Goal: Use online tool/utility: Utilize a website feature to perform a specific function

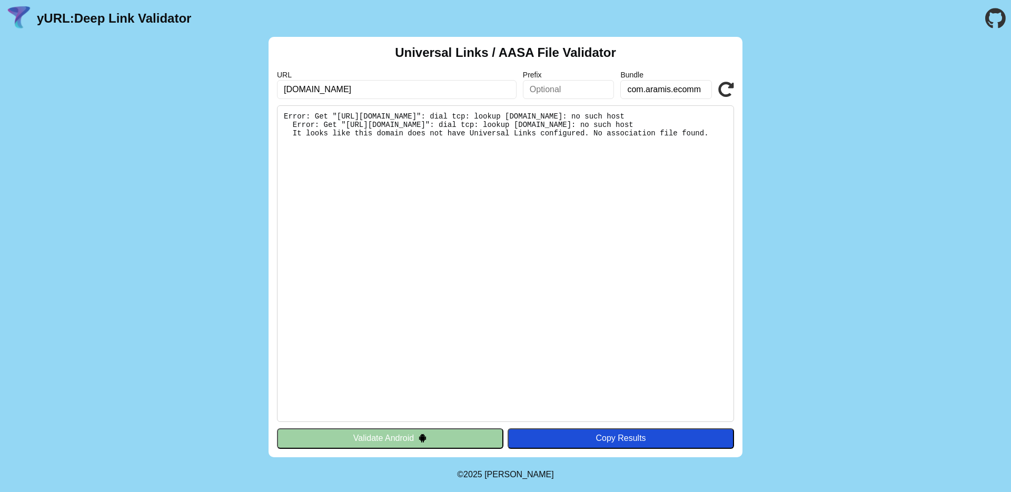
click at [420, 90] on input "app.link.aramis.com.br" at bounding box center [397, 89] width 240 height 19
type input "[DOMAIN_NAME]"
click at [722, 94] on icon at bounding box center [726, 90] width 16 height 16
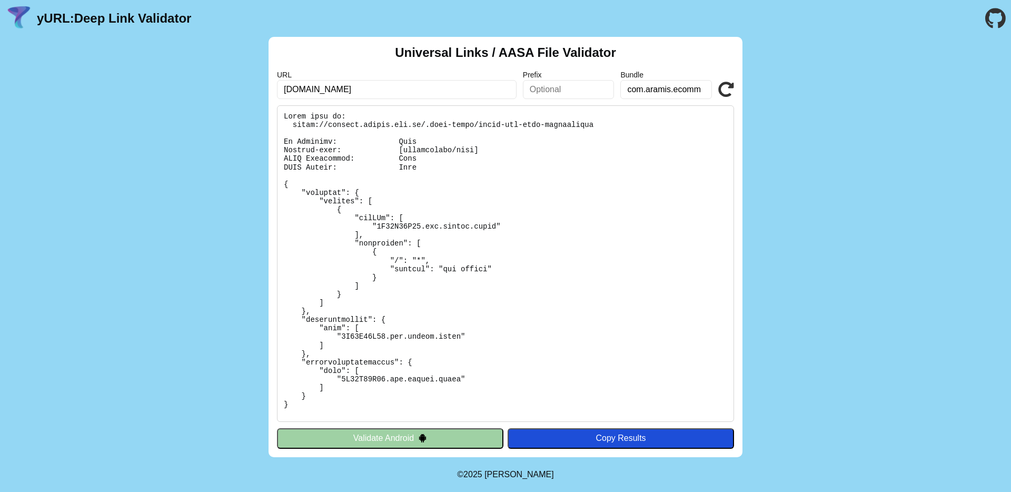
click at [544, 91] on input "text" at bounding box center [569, 89] width 92 height 19
type input "home"
click at [726, 87] on icon at bounding box center [726, 90] width 16 height 16
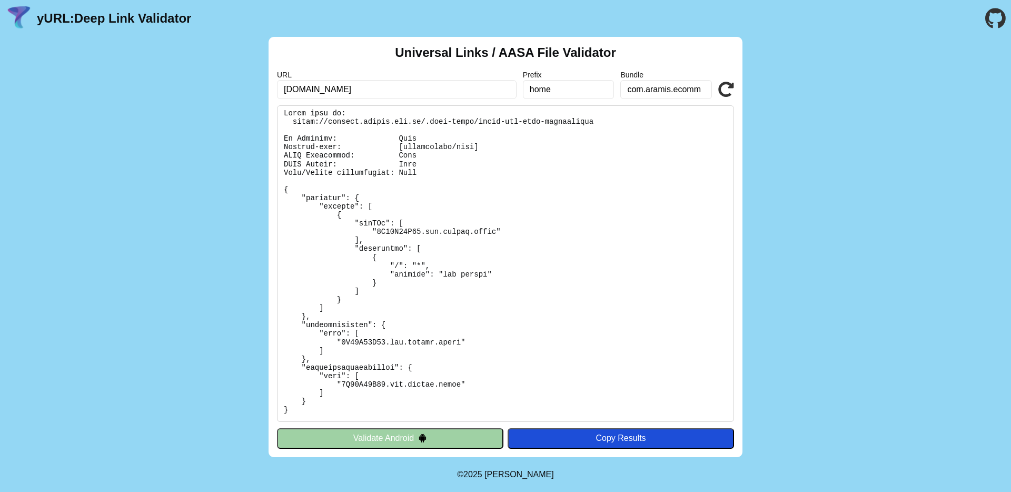
scroll to position [1, 0]
click at [651, 90] on input "com.aramis.ecomm" at bounding box center [666, 89] width 92 height 19
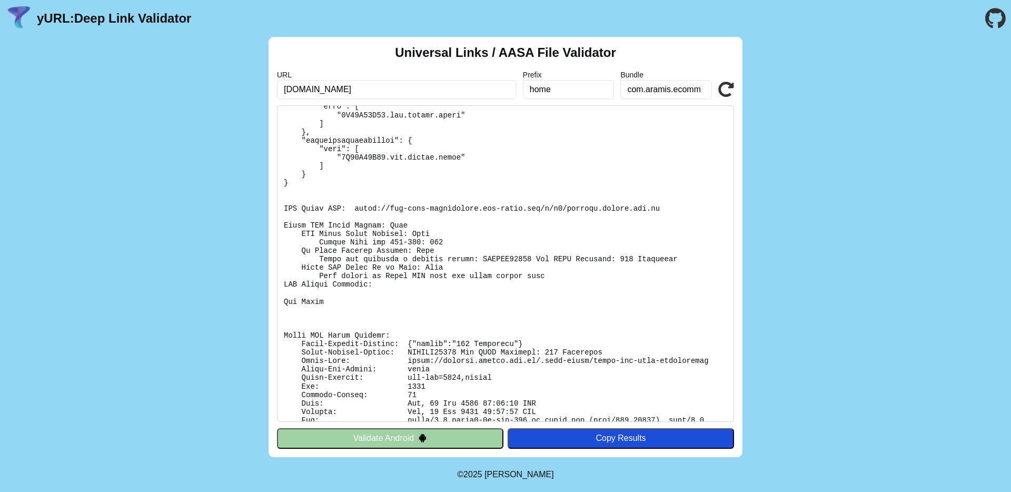
scroll to position [265, 0]
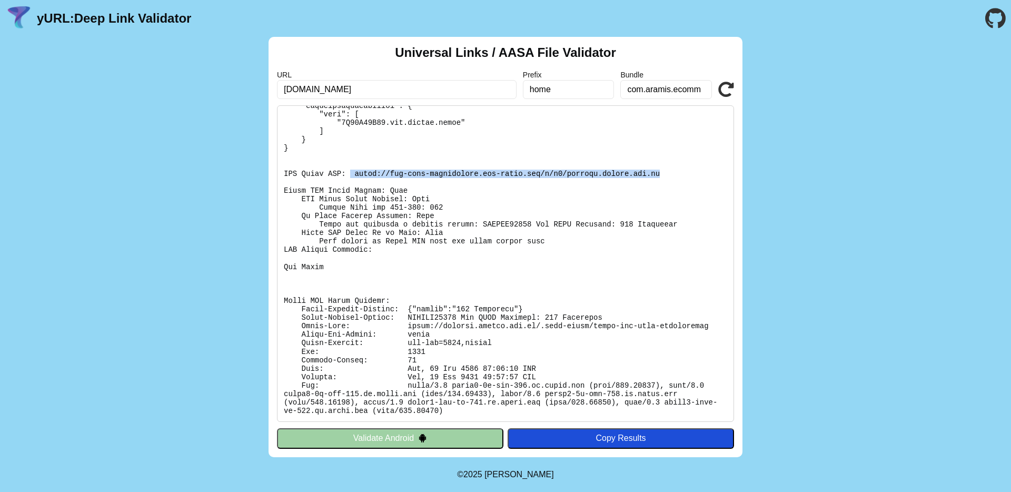
drag, startPoint x: 352, startPoint y: 171, endPoint x: 670, endPoint y: 176, distance: 318.1
click at [670, 176] on pre at bounding box center [505, 263] width 457 height 316
copy pre "https://app-site-association.cdn-apple.com/a/v1/applink.aramis.com.br"
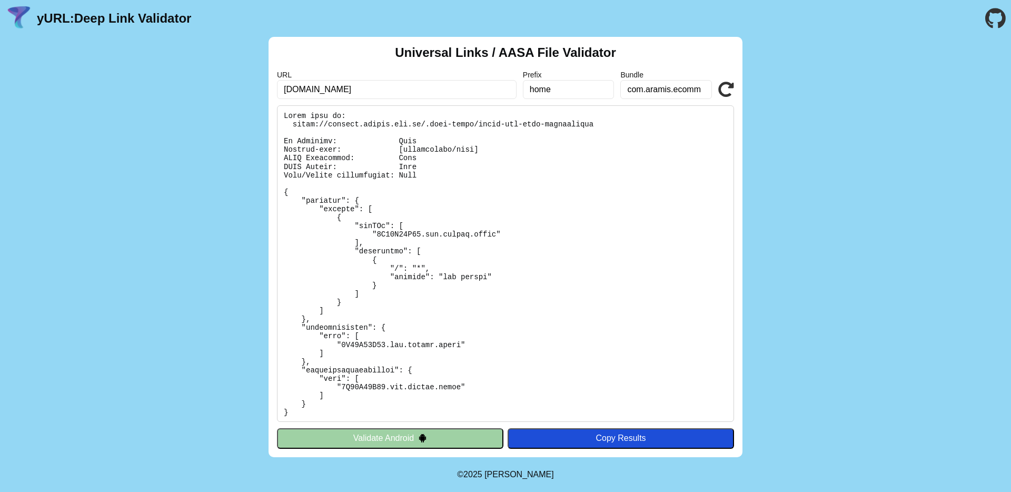
scroll to position [0, 0]
click at [586, 441] on div "Copy Results" at bounding box center [621, 437] width 216 height 9
click at [654, 431] on button "Copy Results" at bounding box center [621, 438] width 226 height 20
click at [618, 433] on img at bounding box center [621, 438] width 16 height 16
click at [287, 115] on pre at bounding box center [505, 263] width 457 height 316
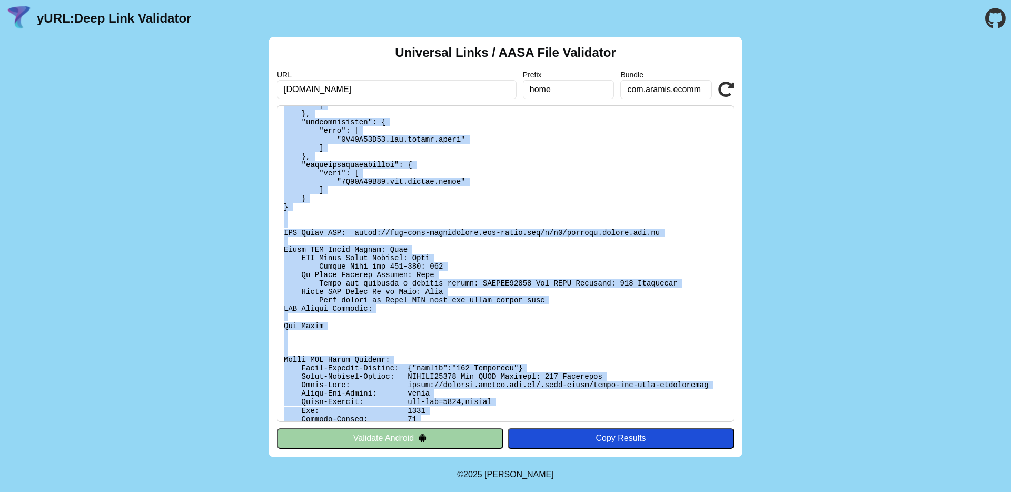
scroll to position [265, 0]
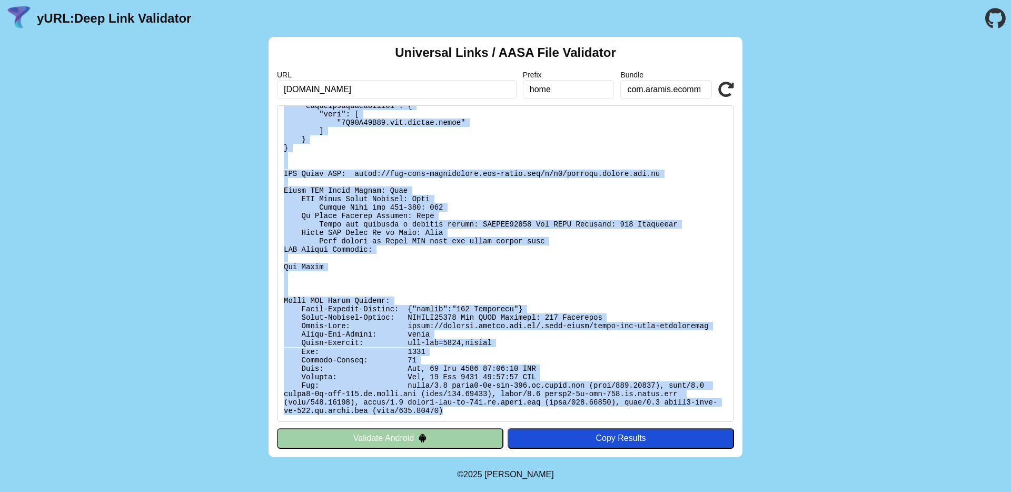
drag, startPoint x: 285, startPoint y: 114, endPoint x: 459, endPoint y: 418, distance: 350.0
click at [459, 418] on pre at bounding box center [505, 263] width 457 height 316
copy pre "Found file at: https://applink.aramis.com.br/.well-known/apple-app-site-associa…"
drag, startPoint x: 223, startPoint y: 16, endPoint x: 72, endPoint y: 15, distance: 150.6
click at [72, 15] on header "yURL: Deep Link Validator" at bounding box center [505, 18] width 1011 height 37
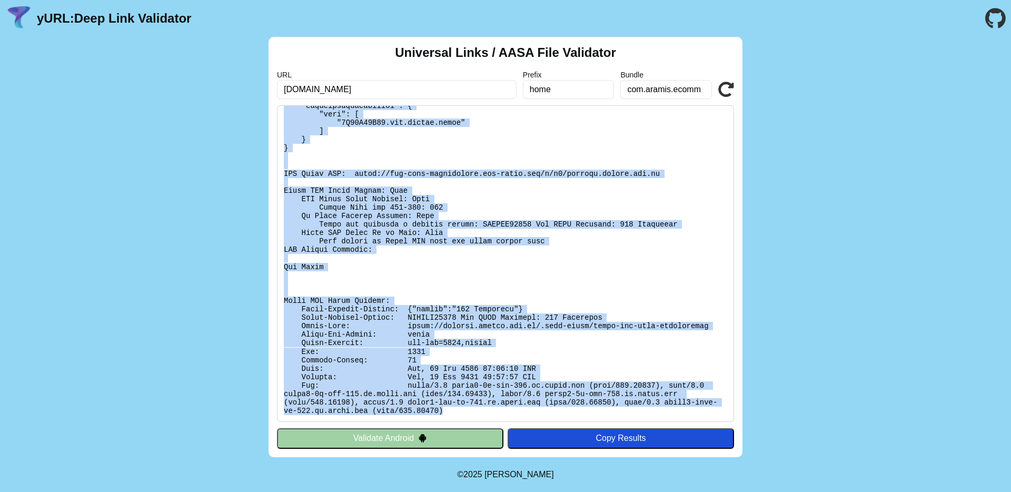
copy link "Deep Link Validator"
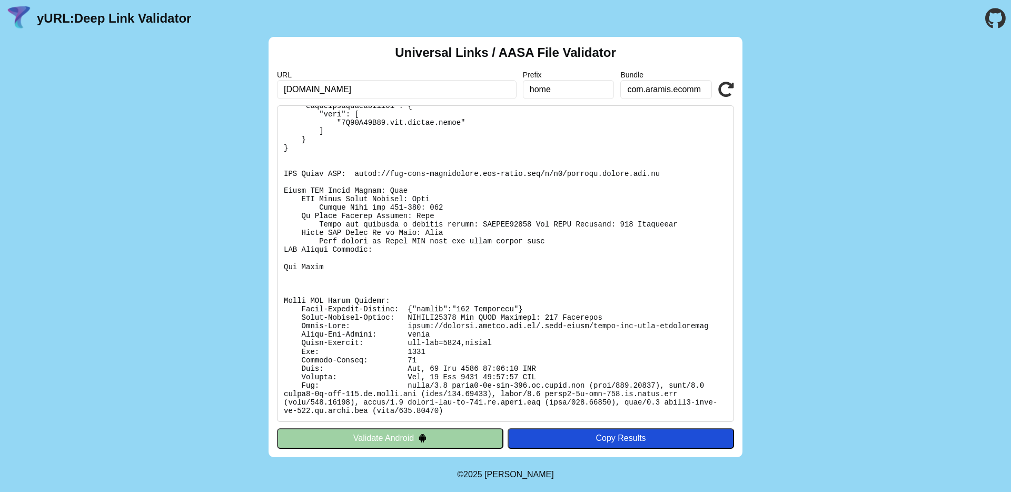
click at [482, 87] on input "[DOMAIN_NAME]" at bounding box center [397, 89] width 240 height 19
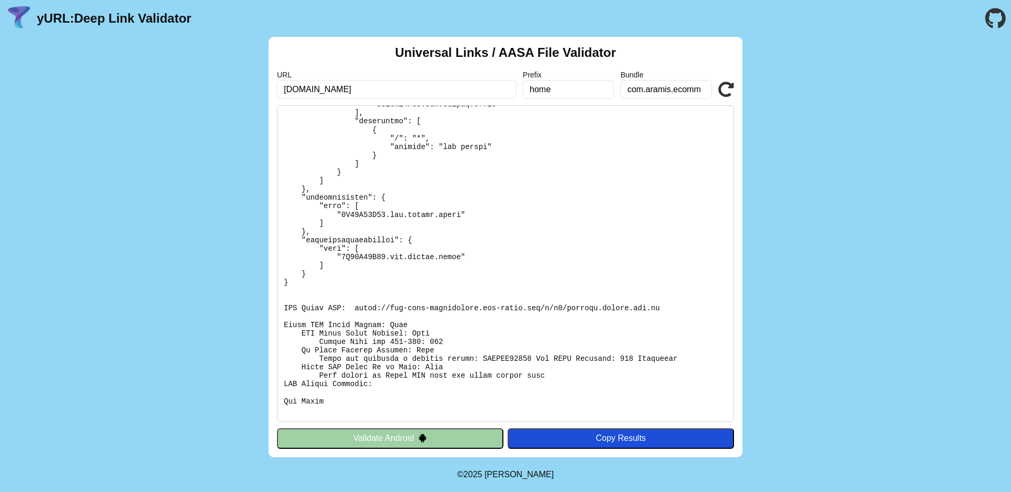
scroll to position [152, 0]
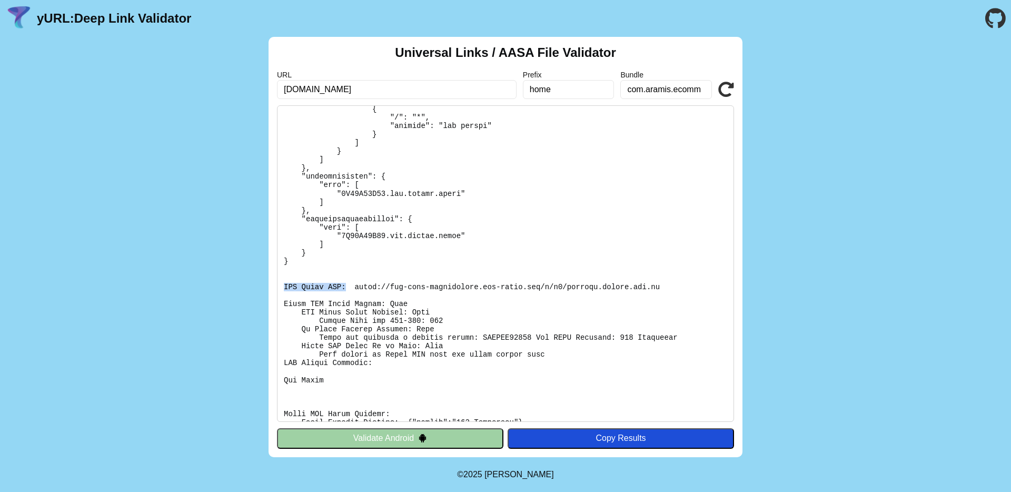
drag, startPoint x: 284, startPoint y: 287, endPoint x: 348, endPoint y: 287, distance: 64.2
click at [348, 287] on pre at bounding box center [505, 263] width 457 height 316
click at [372, 286] on pre at bounding box center [505, 263] width 457 height 316
drag, startPoint x: 354, startPoint y: 286, endPoint x: 713, endPoint y: 286, distance: 358.1
click at [713, 286] on pre at bounding box center [505, 263] width 457 height 316
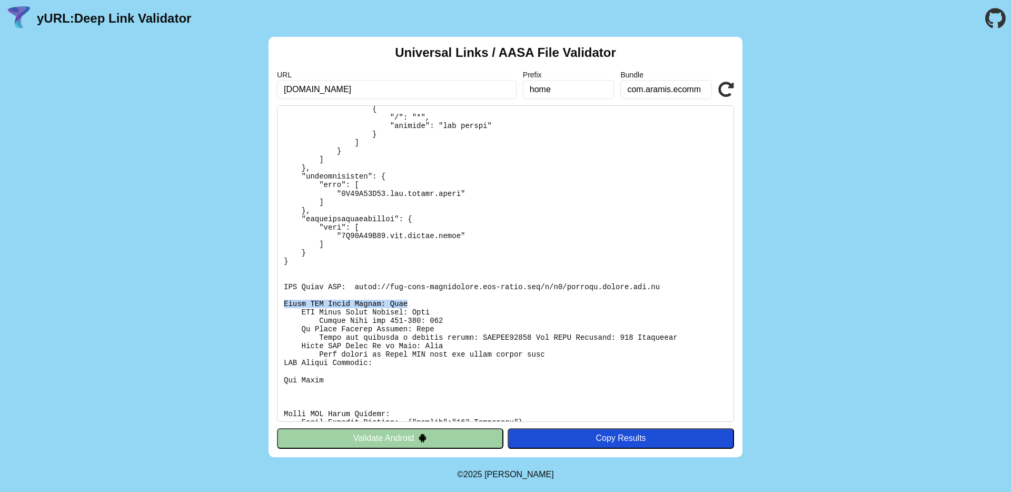
drag, startPoint x: 284, startPoint y: 301, endPoint x: 409, endPoint y: 304, distance: 124.8
click at [409, 304] on pre at bounding box center [505, 263] width 457 height 316
click at [423, 314] on pre at bounding box center [505, 263] width 457 height 316
drag, startPoint x: 428, startPoint y: 314, endPoint x: 300, endPoint y: 313, distance: 128.0
click at [300, 313] on pre at bounding box center [505, 263] width 457 height 316
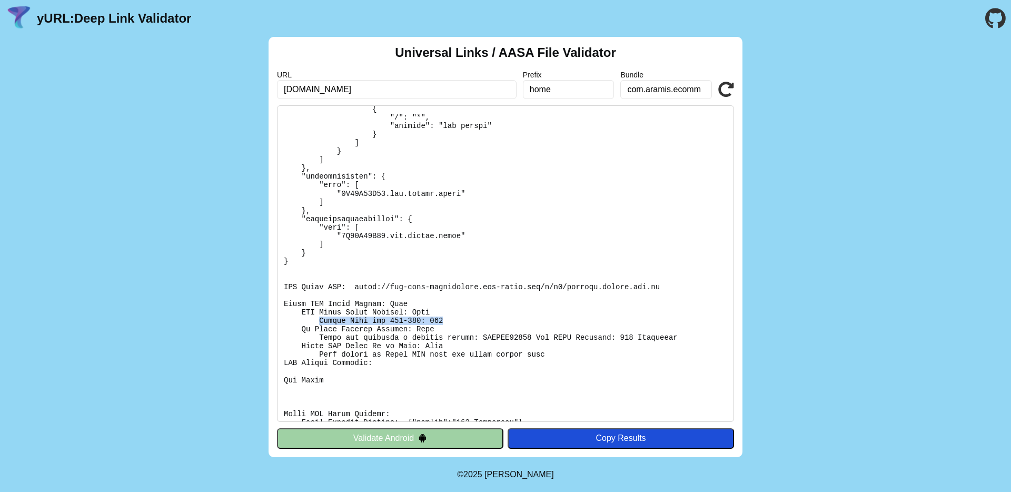
drag, startPoint x: 314, startPoint y: 318, endPoint x: 480, endPoint y: 318, distance: 165.4
click at [480, 318] on pre at bounding box center [505, 263] width 457 height 316
click at [465, 328] on pre at bounding box center [505, 263] width 457 height 316
drag, startPoint x: 465, startPoint y: 328, endPoint x: 299, endPoint y: 328, distance: 166.4
click at [298, 328] on pre at bounding box center [505, 263] width 457 height 316
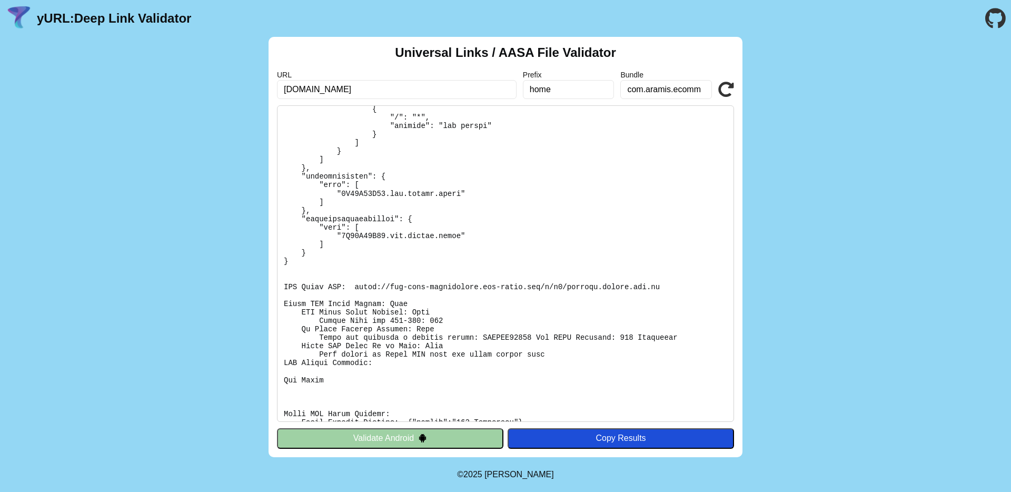
click at [491, 88] on input "[DOMAIN_NAME]" at bounding box center [397, 89] width 240 height 19
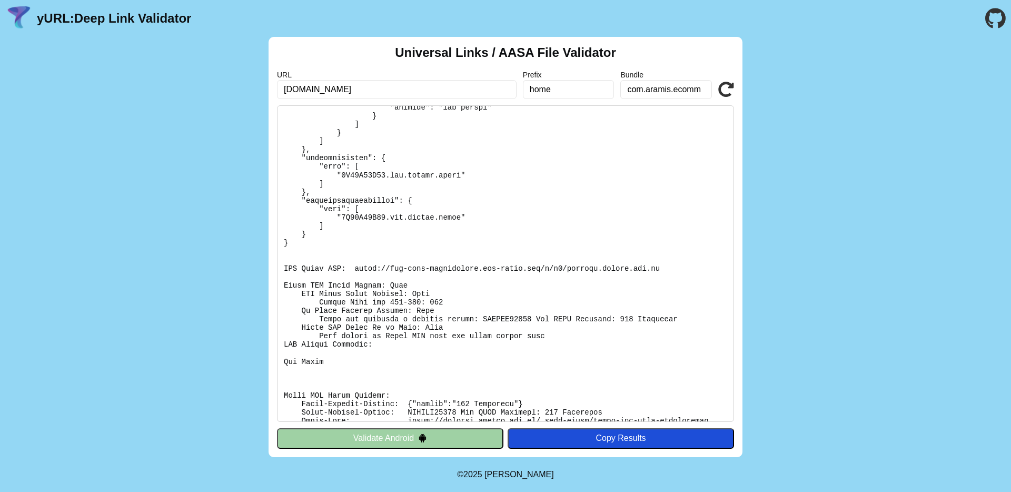
click at [357, 265] on pre at bounding box center [505, 263] width 457 height 316
drag, startPoint x: 357, startPoint y: 268, endPoint x: 712, endPoint y: 274, distance: 355.5
click at [712, 275] on pre at bounding box center [505, 263] width 457 height 316
copy pre "https://app-site-association.cdn-apple.com/a/v1/applink.aramis.com.br"
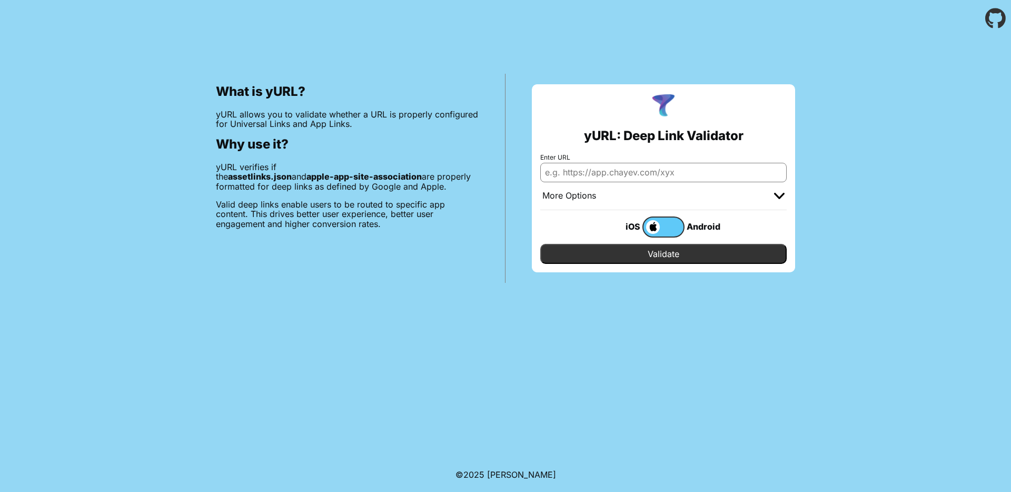
click at [572, 178] on input "Enter URL" at bounding box center [663, 172] width 246 height 19
paste input "[DOMAIN_NAME]"
type input "[DOMAIN_NAME]"
click at [598, 251] on input "Validate" at bounding box center [663, 254] width 246 height 20
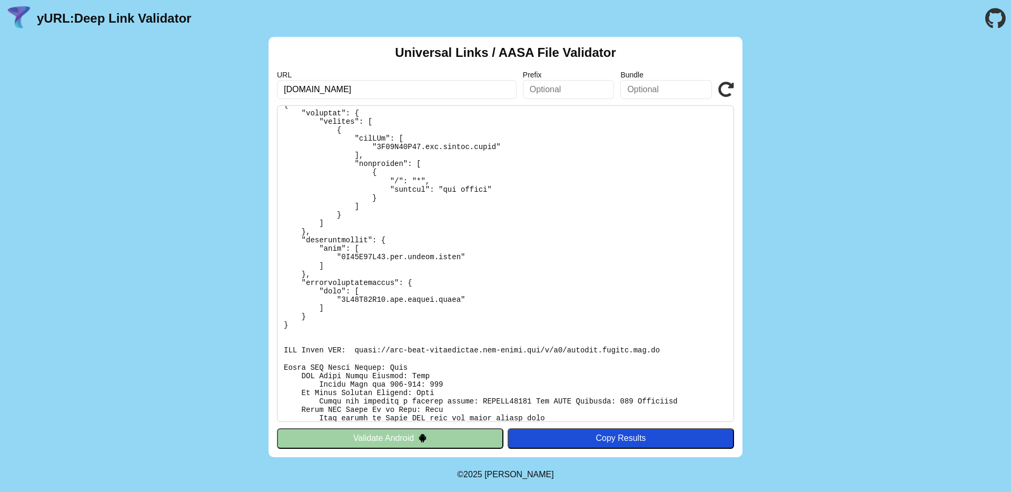
scroll to position [256, 0]
